Goal: Communication & Community: Answer question/provide support

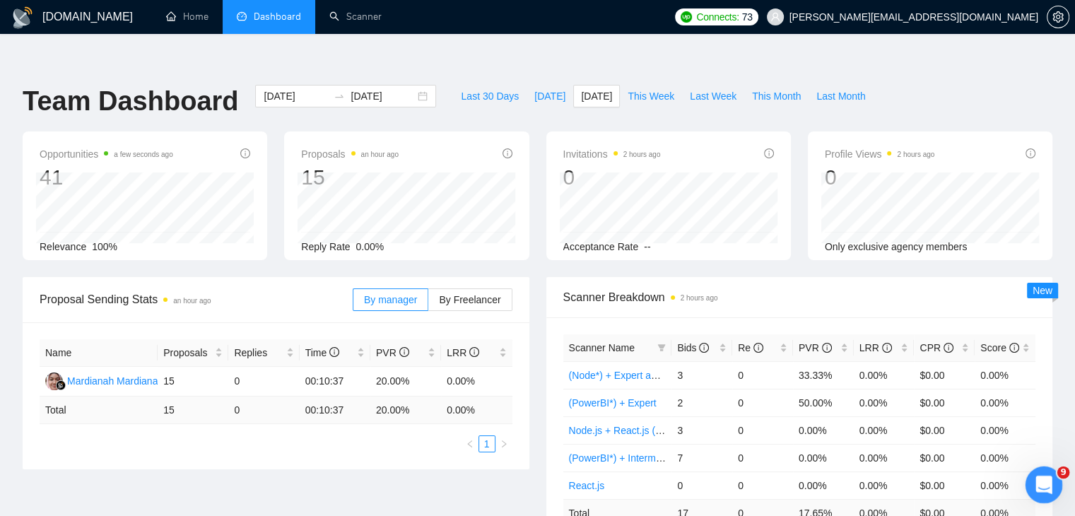
click at [1052, 474] on div "Open Intercom Messenger" at bounding box center [1041, 482] width 47 height 47
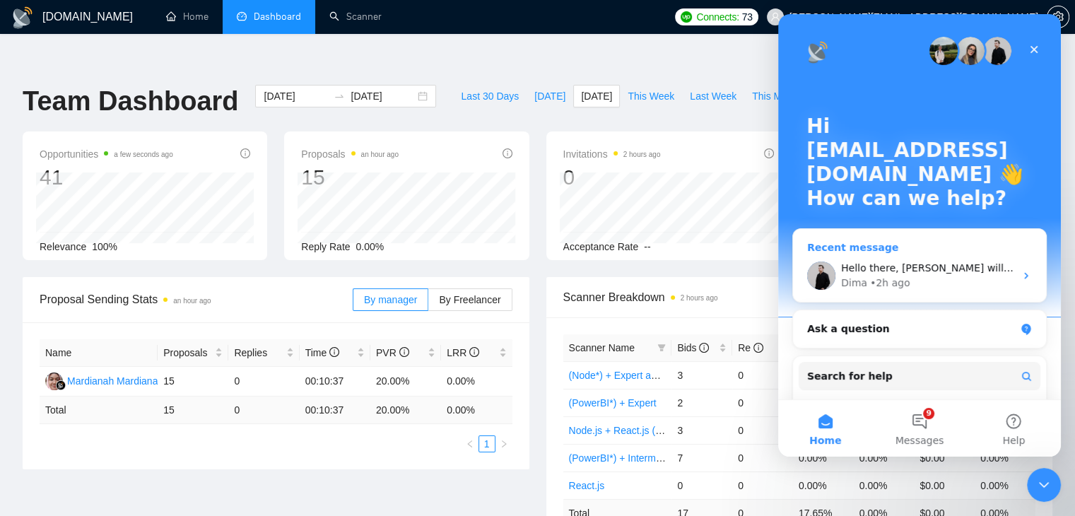
click at [941, 282] on div "Dima • 2h ago" at bounding box center [928, 283] width 174 height 15
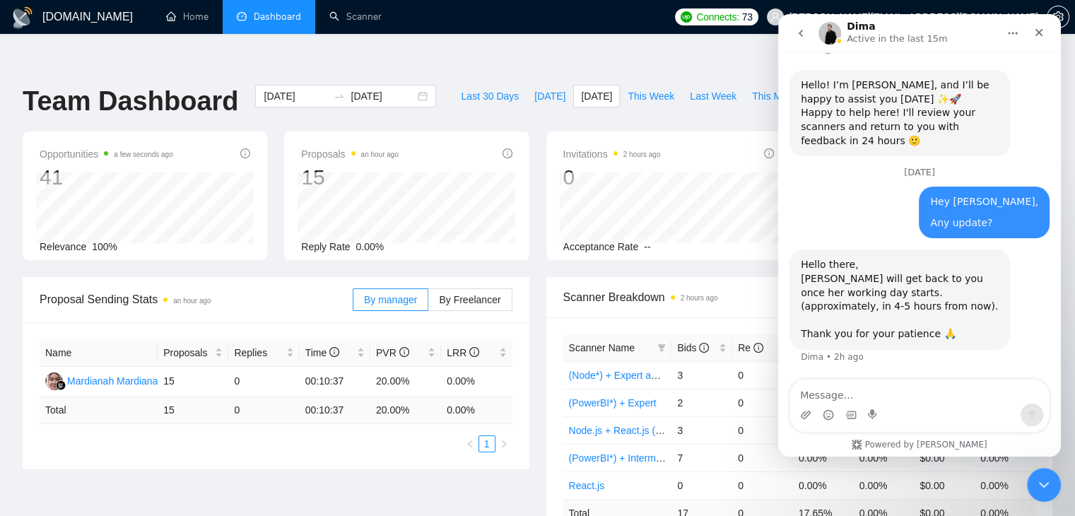
scroll to position [8401, 0]
click at [899, 391] on textarea "Message…" at bounding box center [919, 391] width 259 height 24
type textarea "okay"
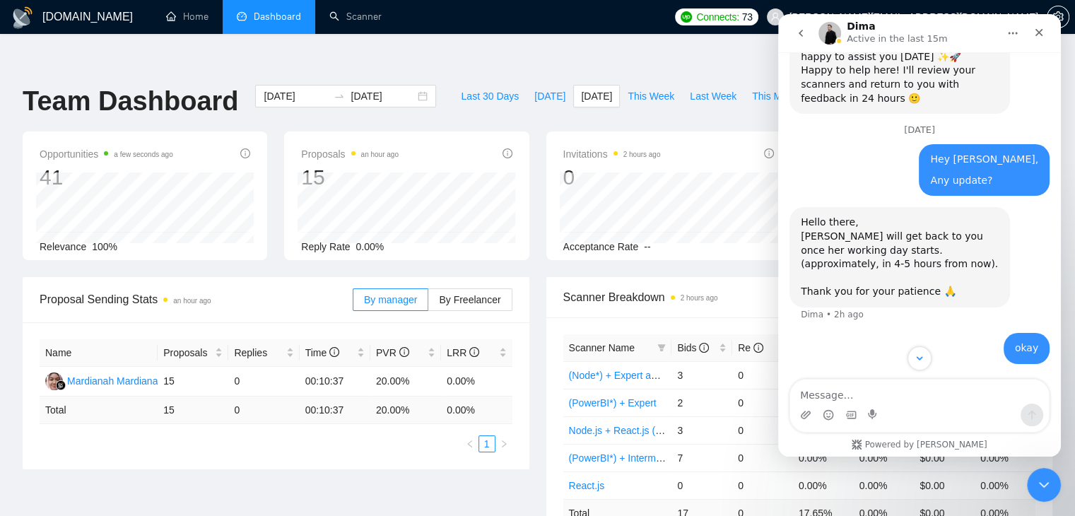
scroll to position [8444, 0]
